Goal: Contribute content

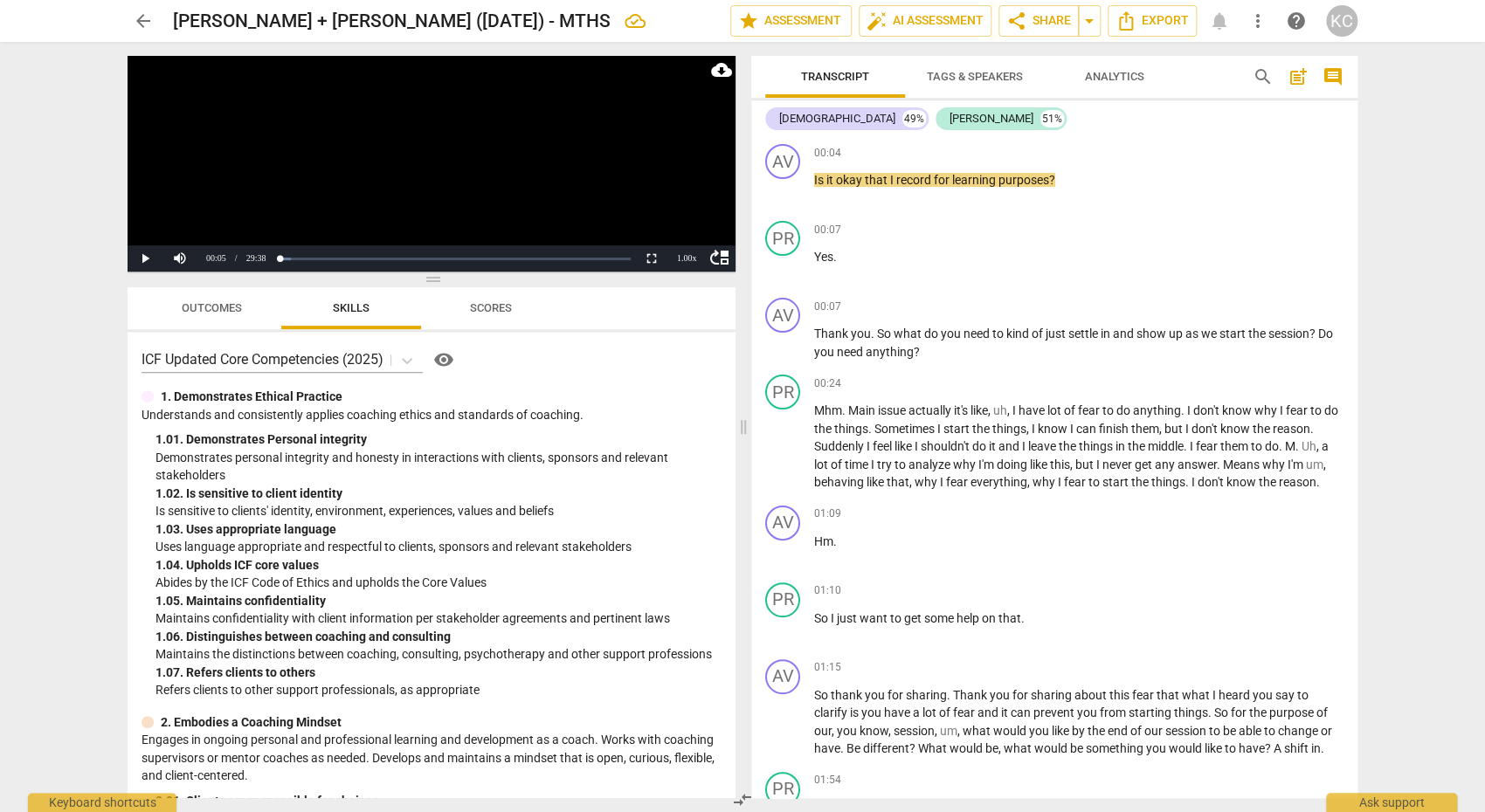
click at [141, 27] on span "arrow_back" at bounding box center [143, 20] width 21 height 21
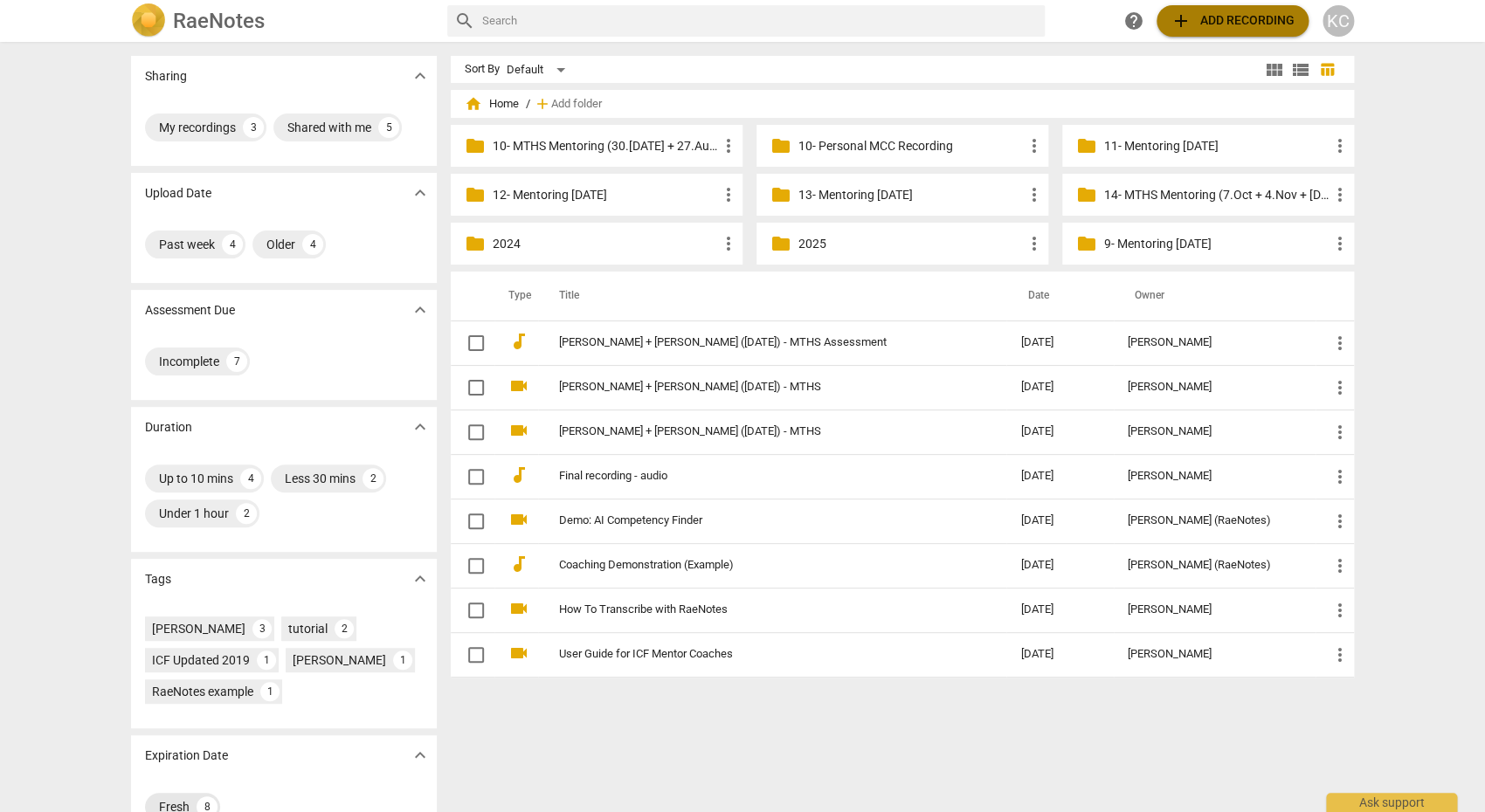
click at [1186, 12] on span "add" at bounding box center [1181, 20] width 21 height 21
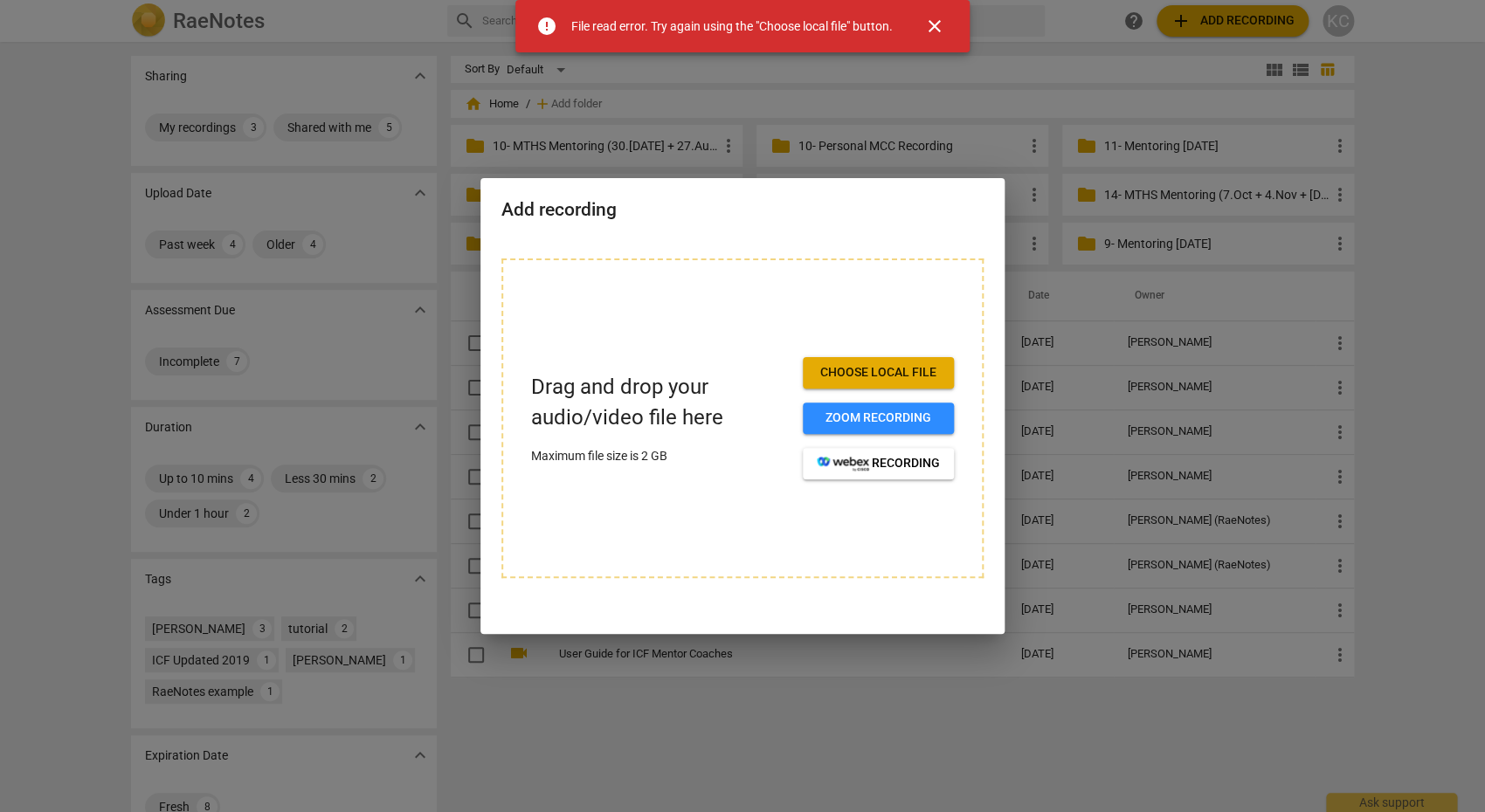
click at [649, 216] on h2 "Add recording" at bounding box center [743, 210] width 483 height 22
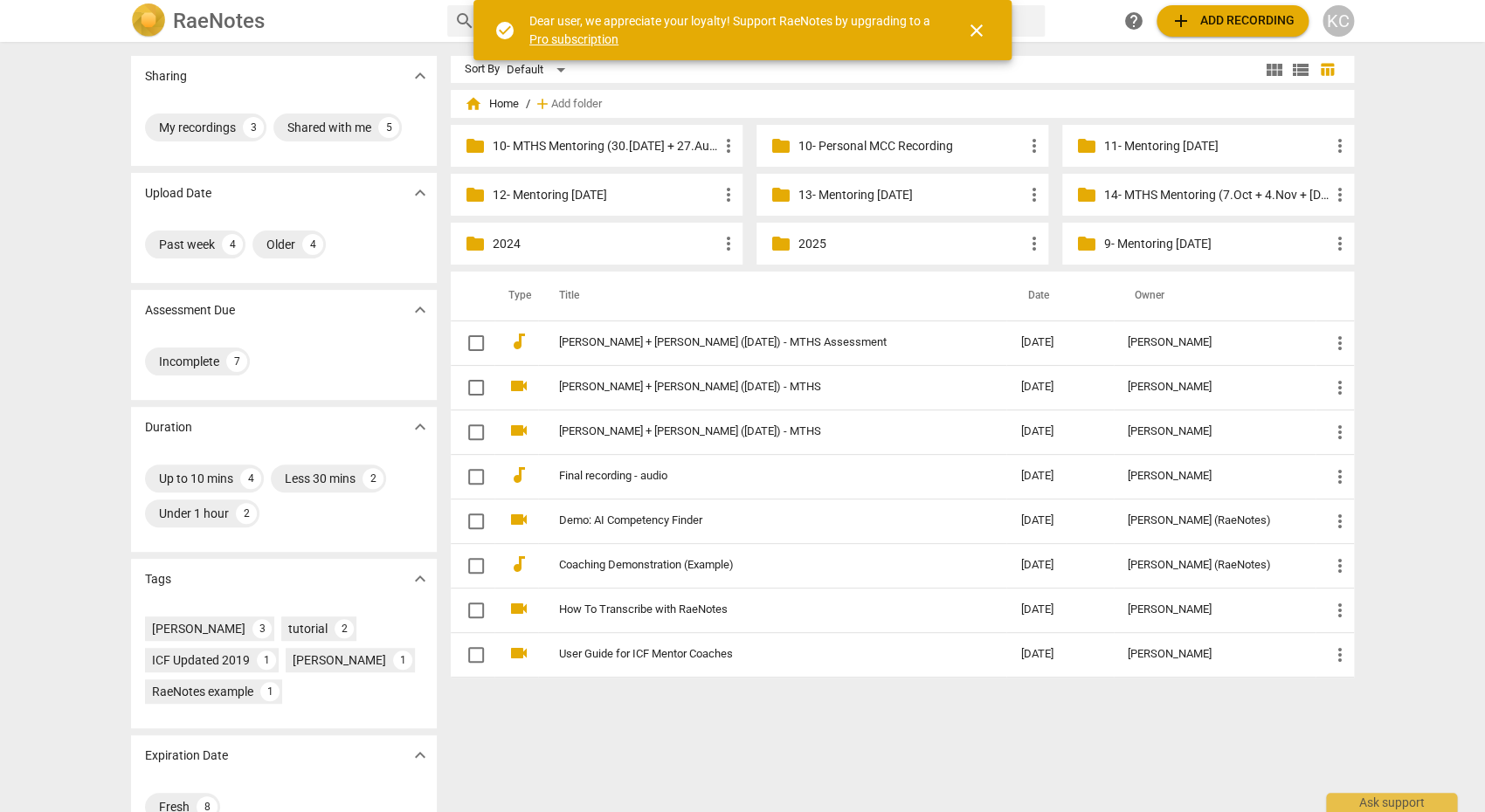
click at [1198, 25] on span "add Add recording" at bounding box center [1233, 20] width 124 height 21
